Goal: Information Seeking & Learning: Learn about a topic

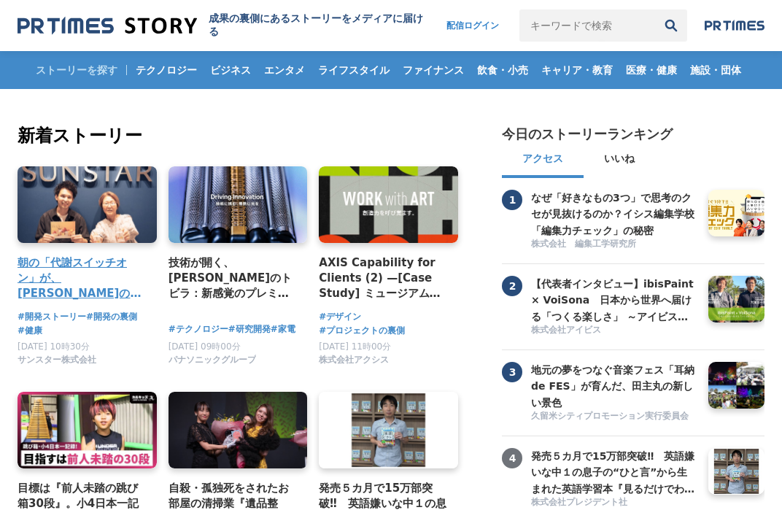
click at [114, 243] on div "朝の「代謝スイッチオン」が、[PERSON_NAME]のカラダを変える。サンスター「[GEOGRAPHIC_DATA]」から生まれた、新しい健康飲料の開発舞台裏" at bounding box center [87, 236] width 139 height 141
click at [87, 274] on h4 "朝の「代謝スイッチオン」が、[PERSON_NAME]のカラダを変える。サンスター「[GEOGRAPHIC_DATA]」から生まれた、新しい健康飲料の開発舞台裏" at bounding box center [82, 278] width 128 height 47
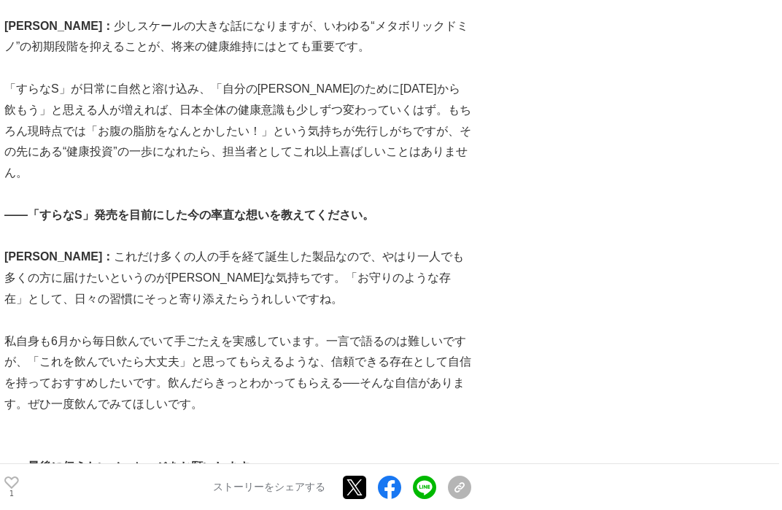
scroll to position [5397, 0]
